Goal: Task Accomplishment & Management: Use online tool/utility

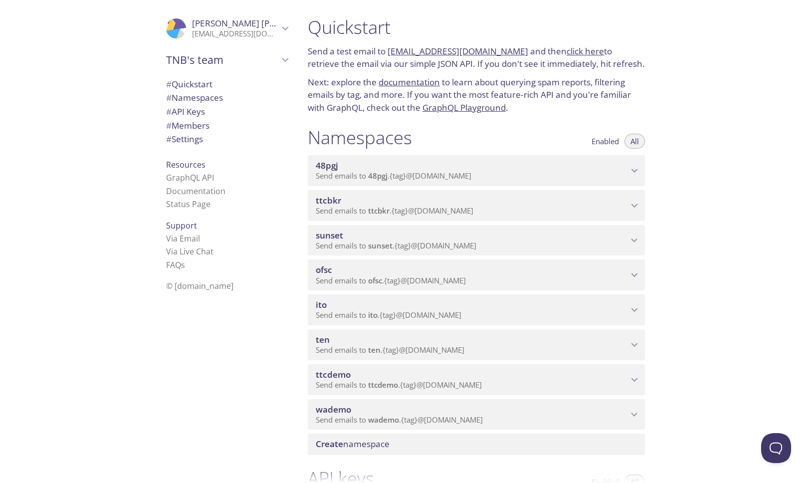
click at [526, 415] on p "Send emails to wademo . {tag} @[DOMAIN_NAME]" at bounding box center [472, 420] width 312 height 10
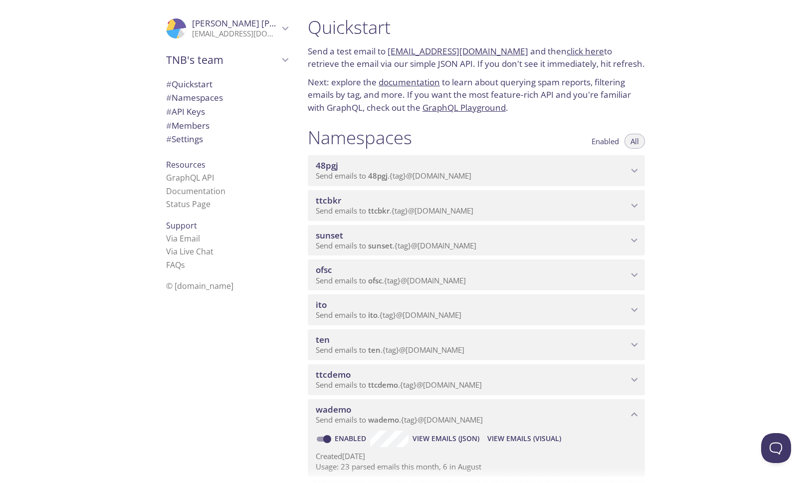
click at [510, 438] on span "View Emails (Visual)" at bounding box center [524, 438] width 74 height 12
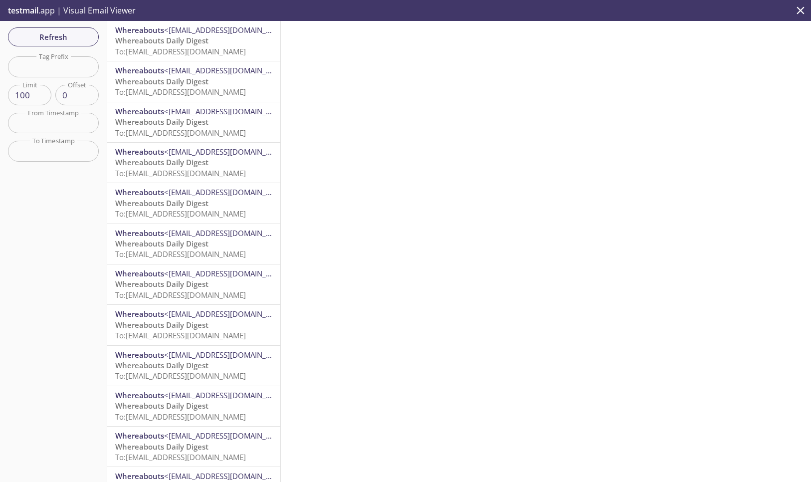
click at [223, 40] on p "Whereabouts Daily Digest To: [EMAIL_ADDRESS][DOMAIN_NAME]" at bounding box center [193, 45] width 157 height 21
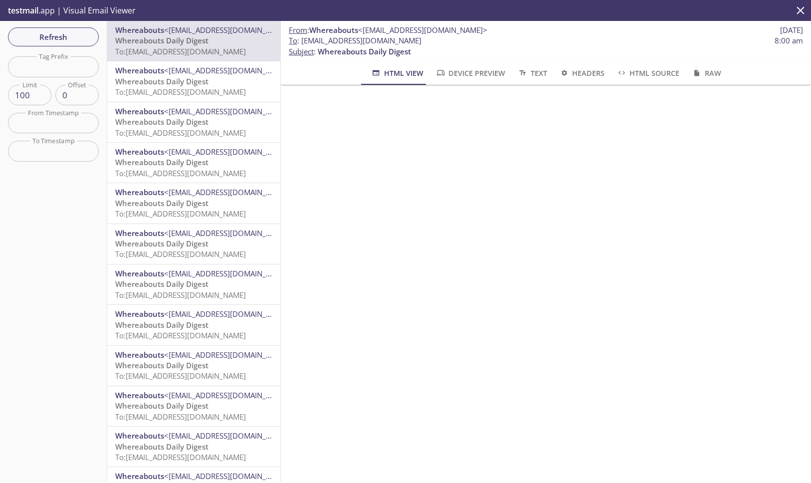
click at [232, 90] on span "To: [EMAIL_ADDRESS][DOMAIN_NAME]" at bounding box center [180, 92] width 131 height 10
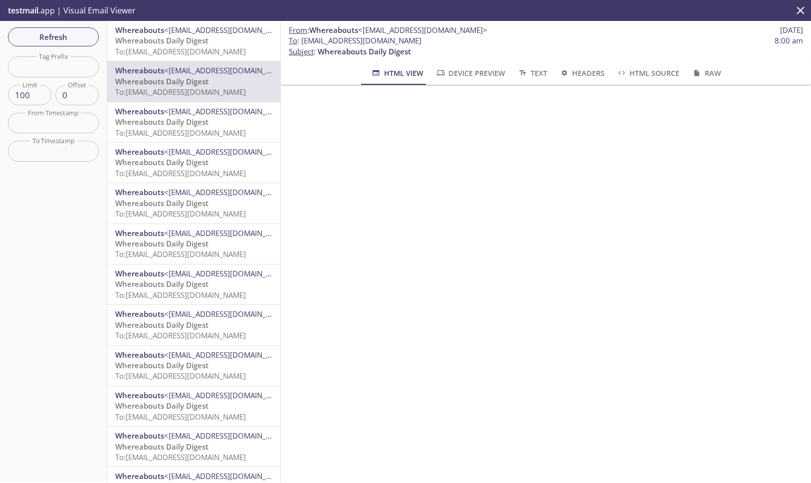
click at [226, 118] on p "Whereabouts Daily Digest To: [EMAIL_ADDRESS][DOMAIN_NAME]" at bounding box center [193, 127] width 157 height 21
